Goal: Navigation & Orientation: Find specific page/section

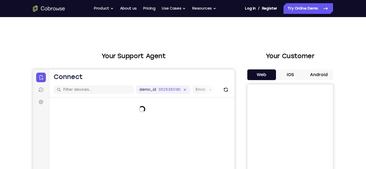
click at [310, 80] on button "Android" at bounding box center [318, 75] width 29 height 11
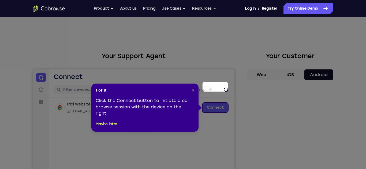
scroll to position [21, 0]
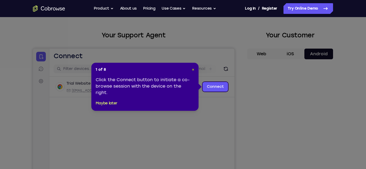
click at [193, 68] on span "×" at bounding box center [193, 69] width 2 height 5
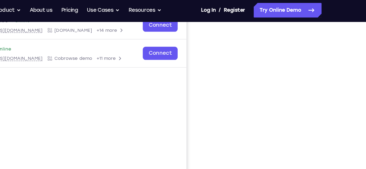
scroll to position [87, 0]
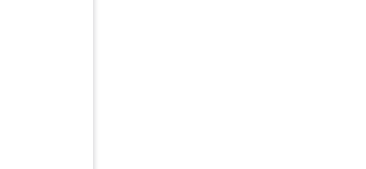
click at [355, 76] on div "Your Support Agent Your Customer Web iOS Android Next Steps We’d be happy to gi…" at bounding box center [183, 106] width 366 height 353
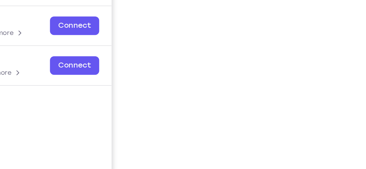
scroll to position [84, 0]
